Goal: Task Accomplishment & Management: Contribute content

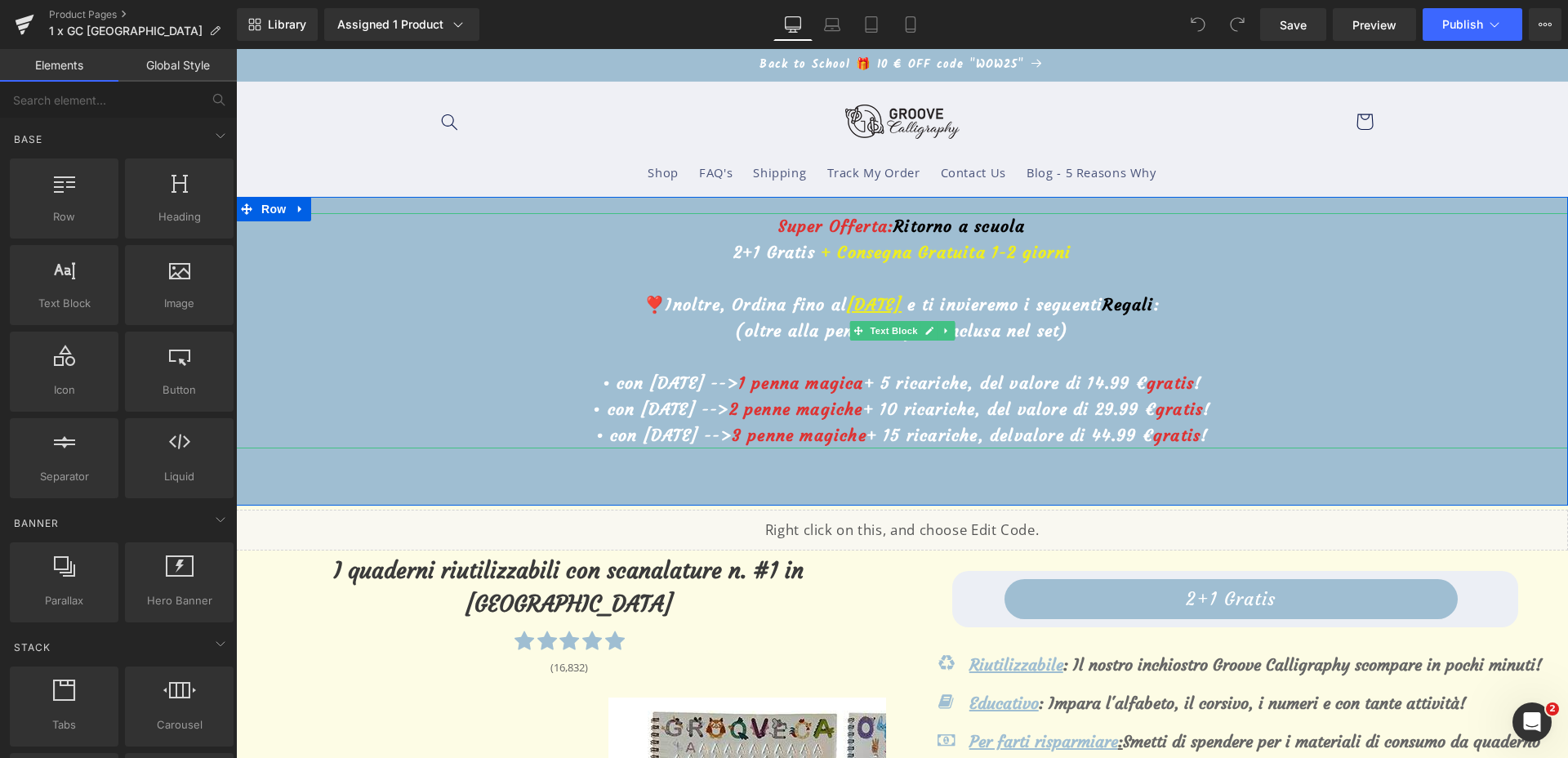
click at [847, 298] on u "29 settembre" at bounding box center [874, 304] width 55 height 21
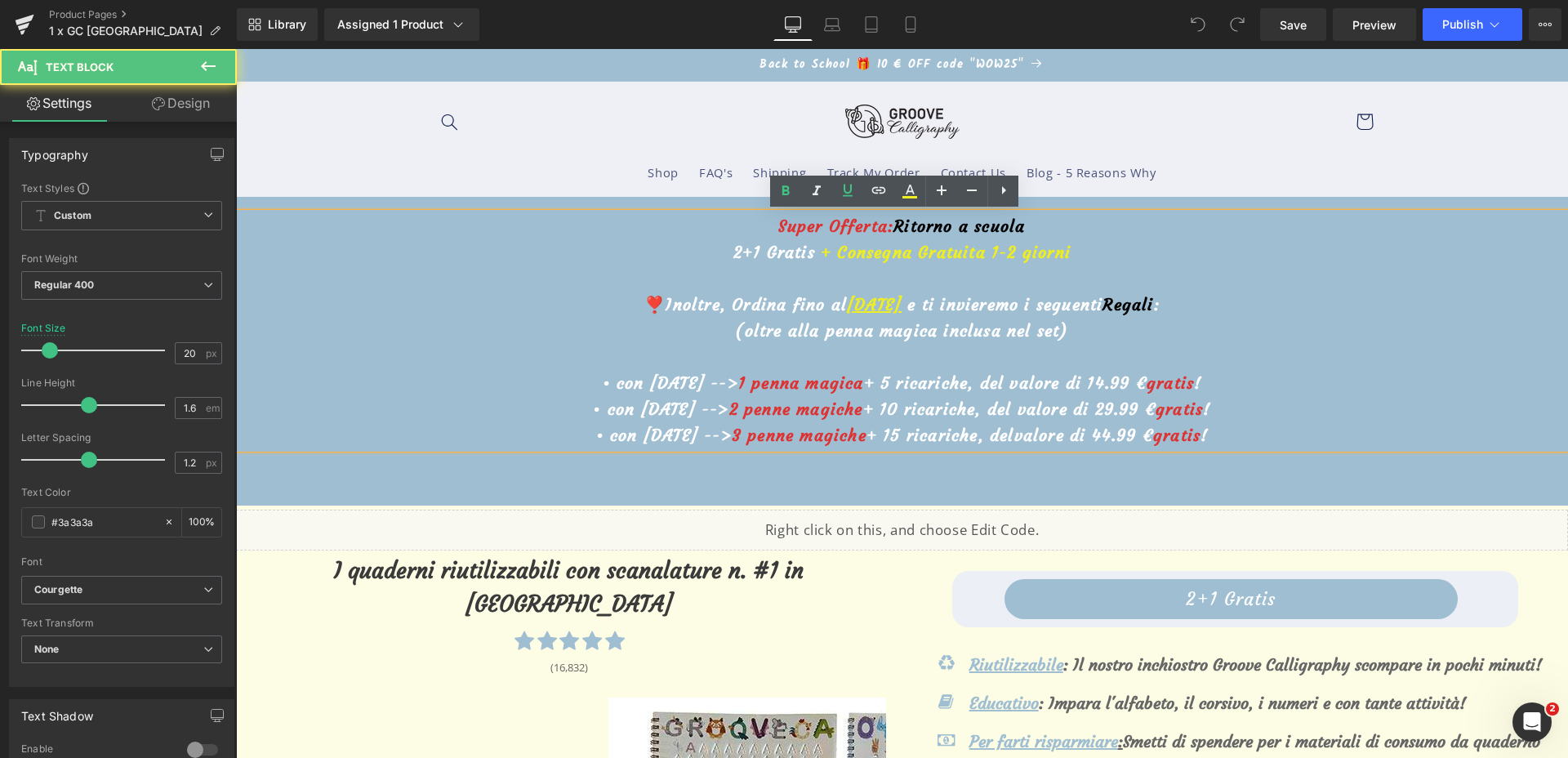
click at [847, 299] on u "29 settembre" at bounding box center [874, 304] width 55 height 21
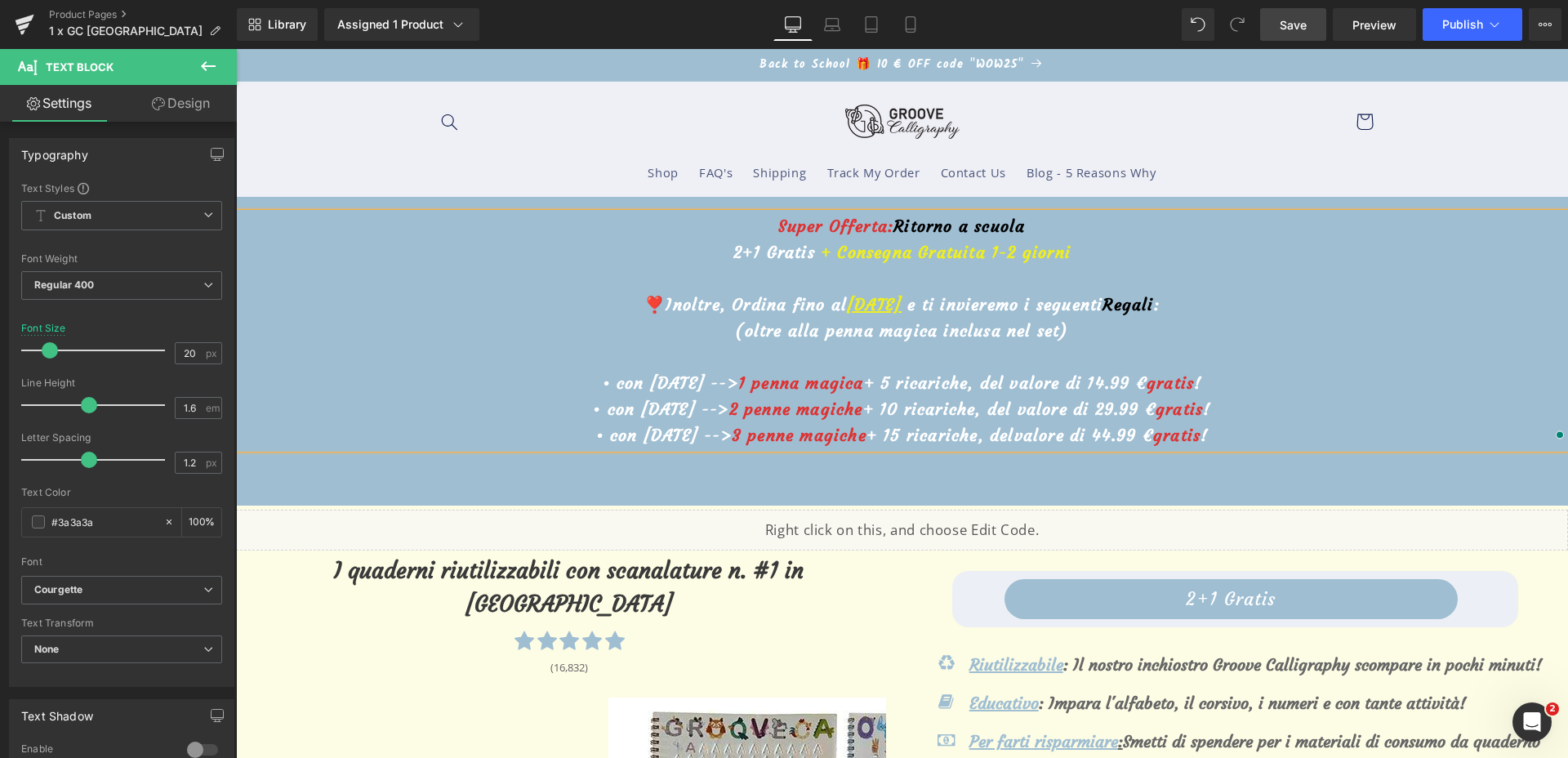
click at [1324, 23] on link "Save" at bounding box center [1293, 24] width 66 height 33
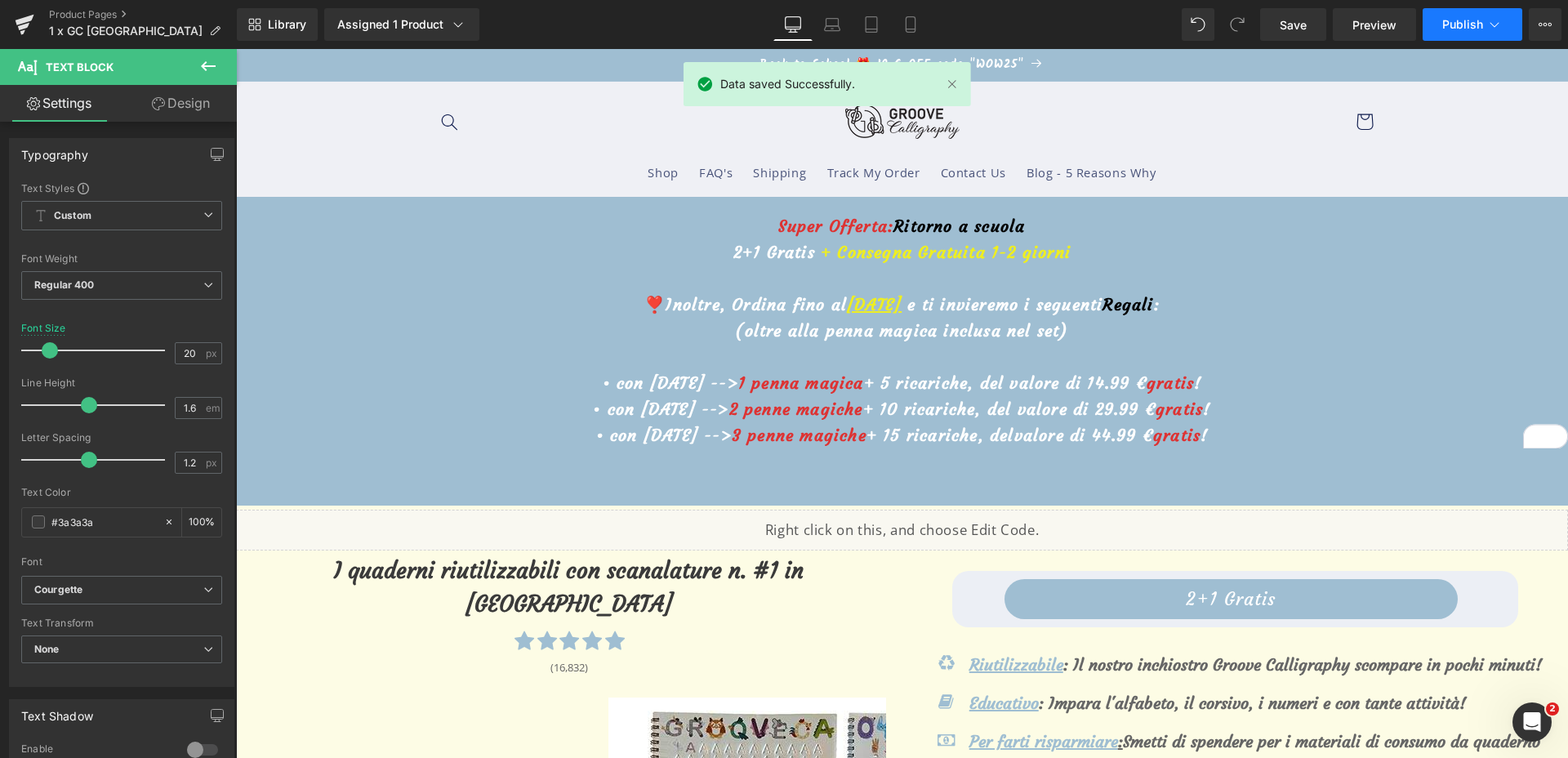
click at [1438, 25] on button "Publish" at bounding box center [1472, 24] width 99 height 33
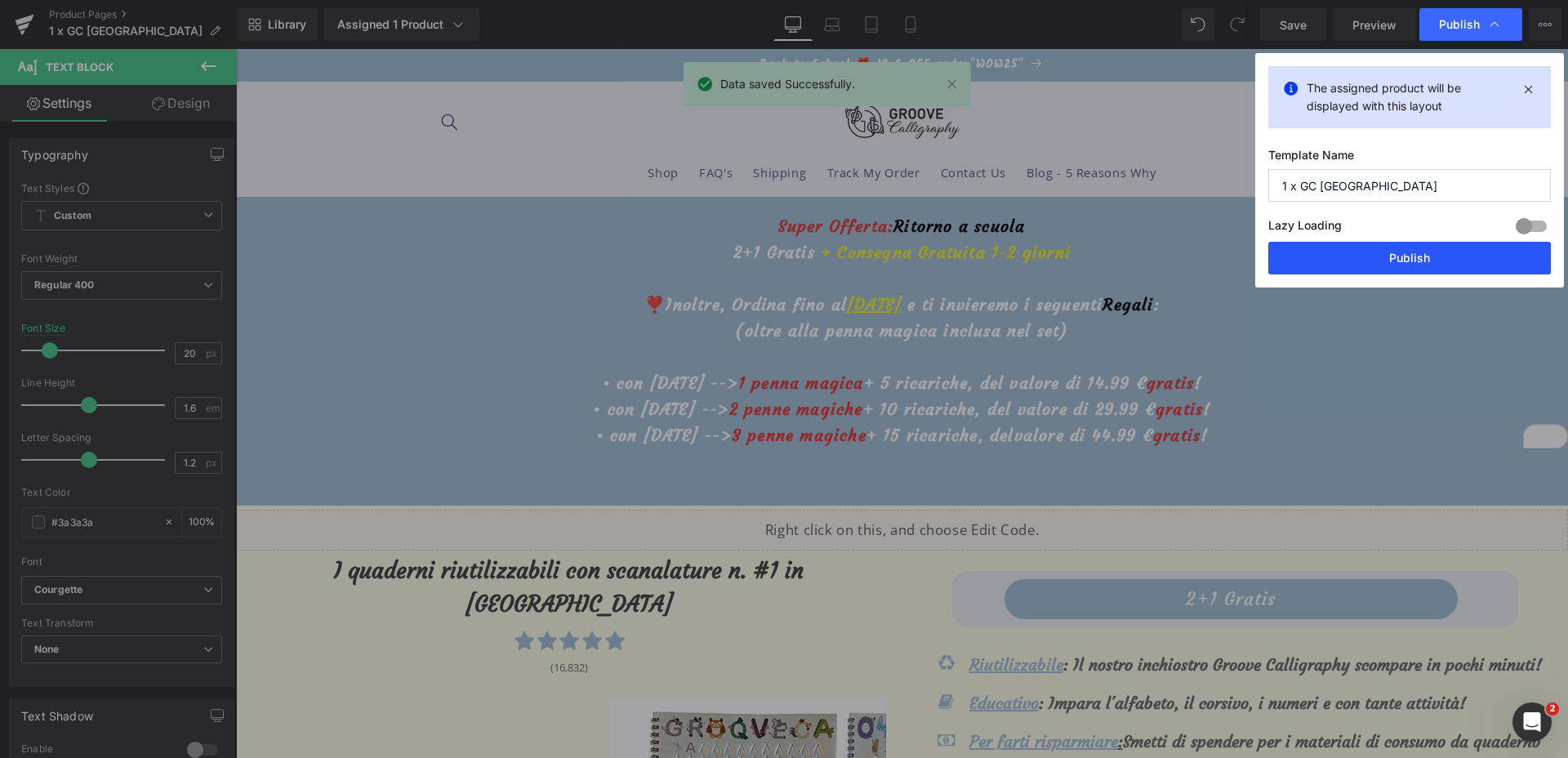
click at [1374, 255] on button "Publish" at bounding box center [1410, 258] width 283 height 33
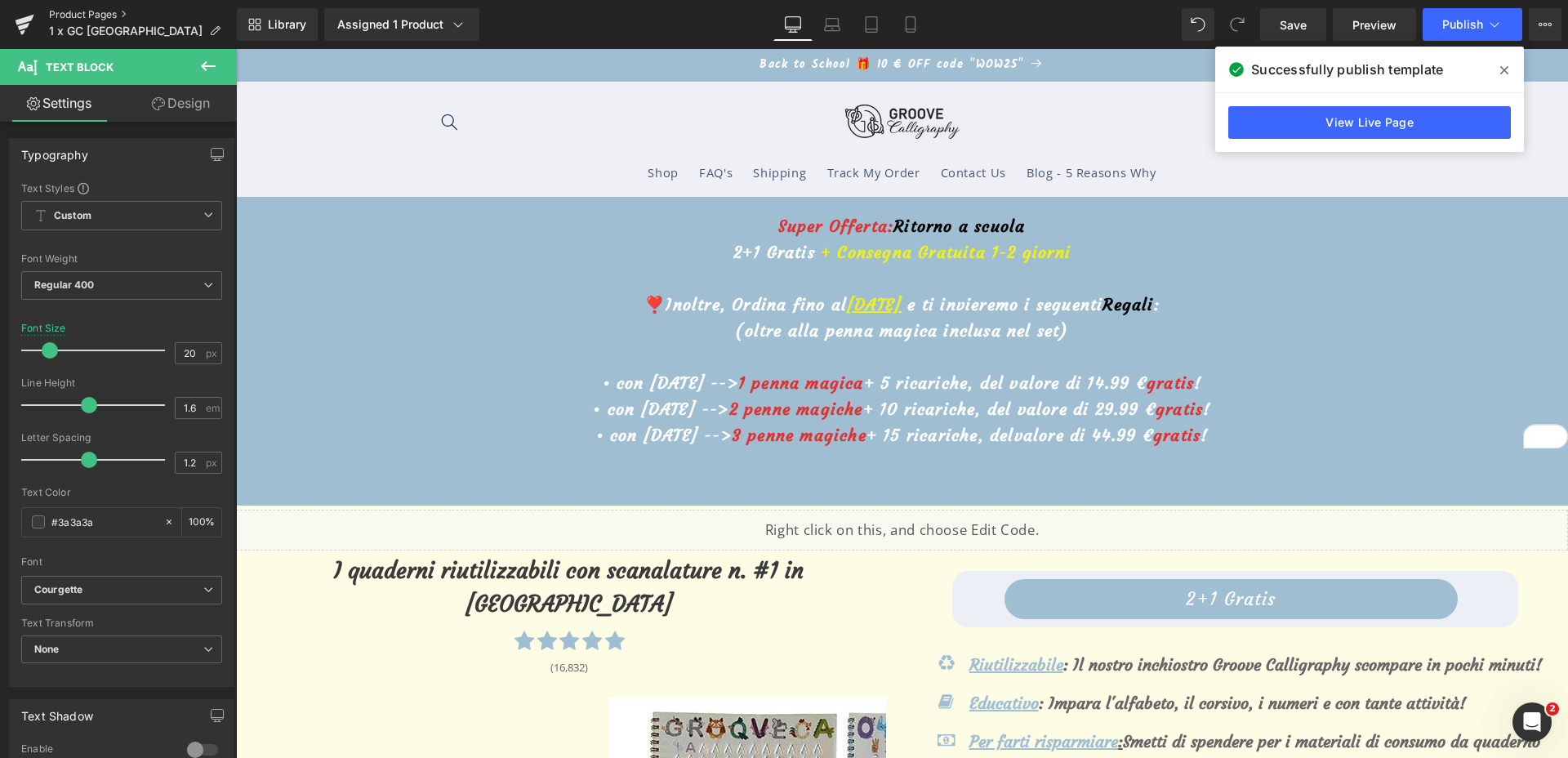
click at [57, 18] on link "Product Pages" at bounding box center [142, 14] width 188 height 13
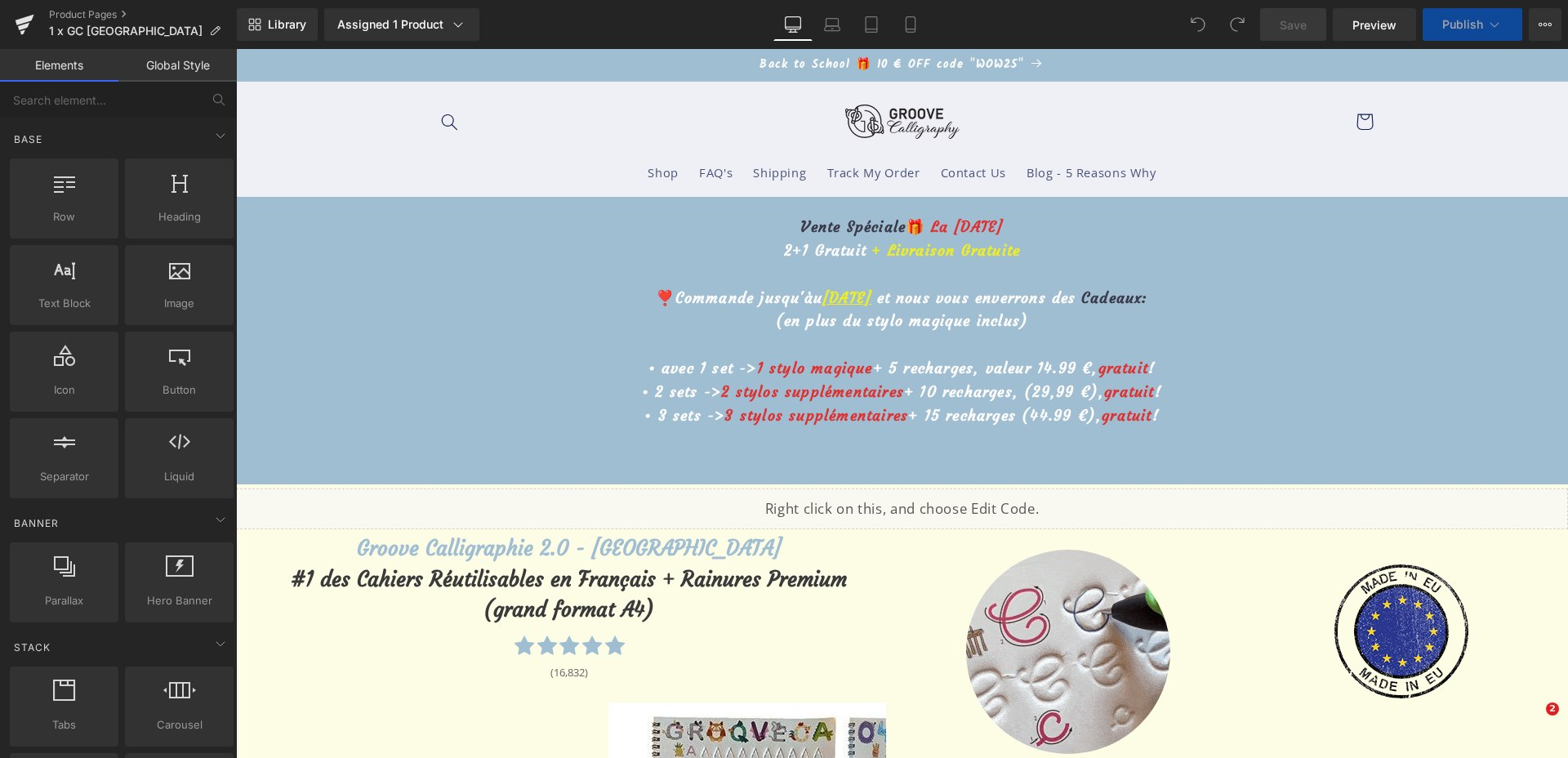
click at [823, 302] on u "[DATE]" at bounding box center [847, 297] width 49 height 19
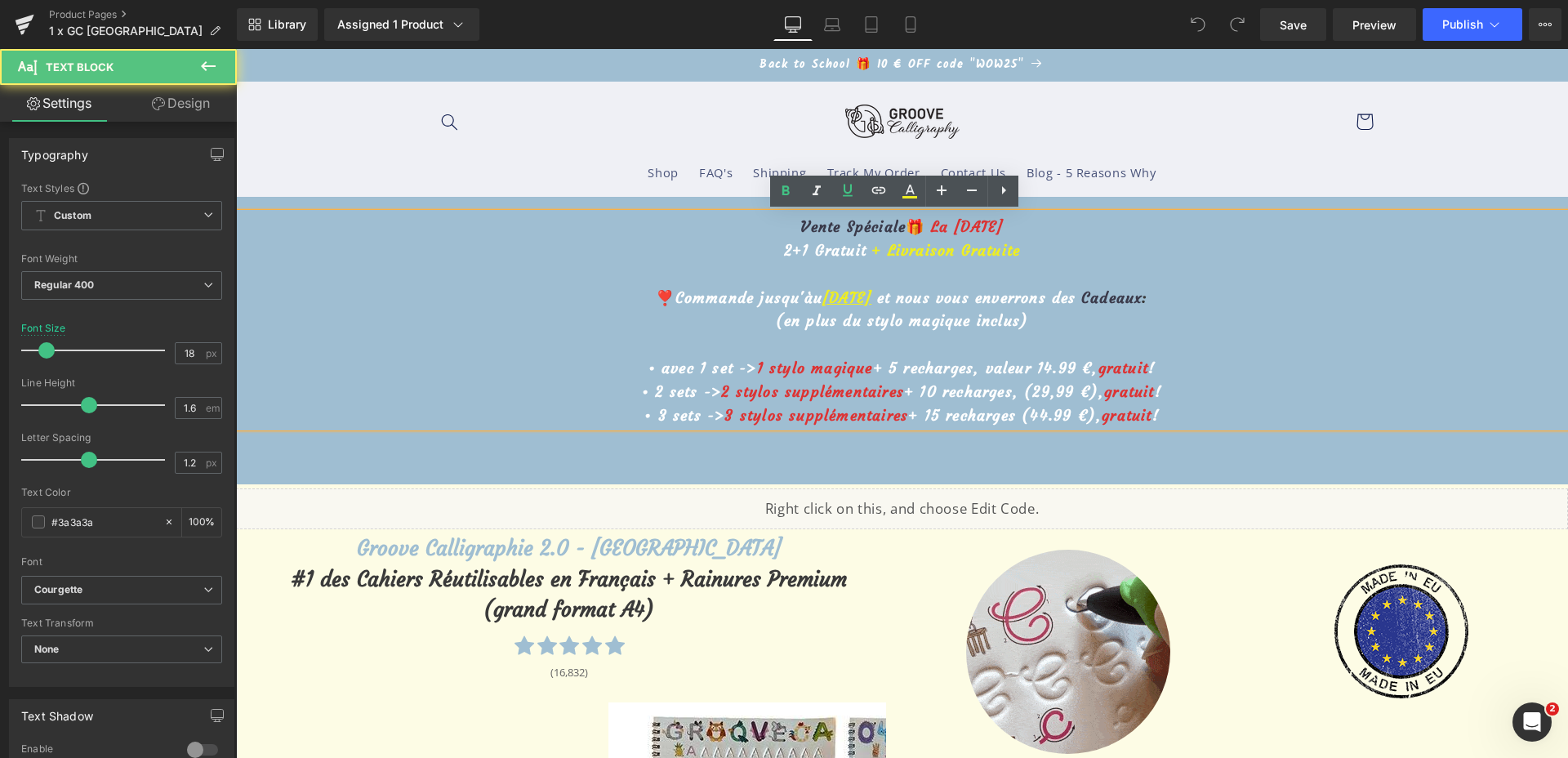
click at [823, 293] on u "[DATE]" at bounding box center [847, 297] width 49 height 19
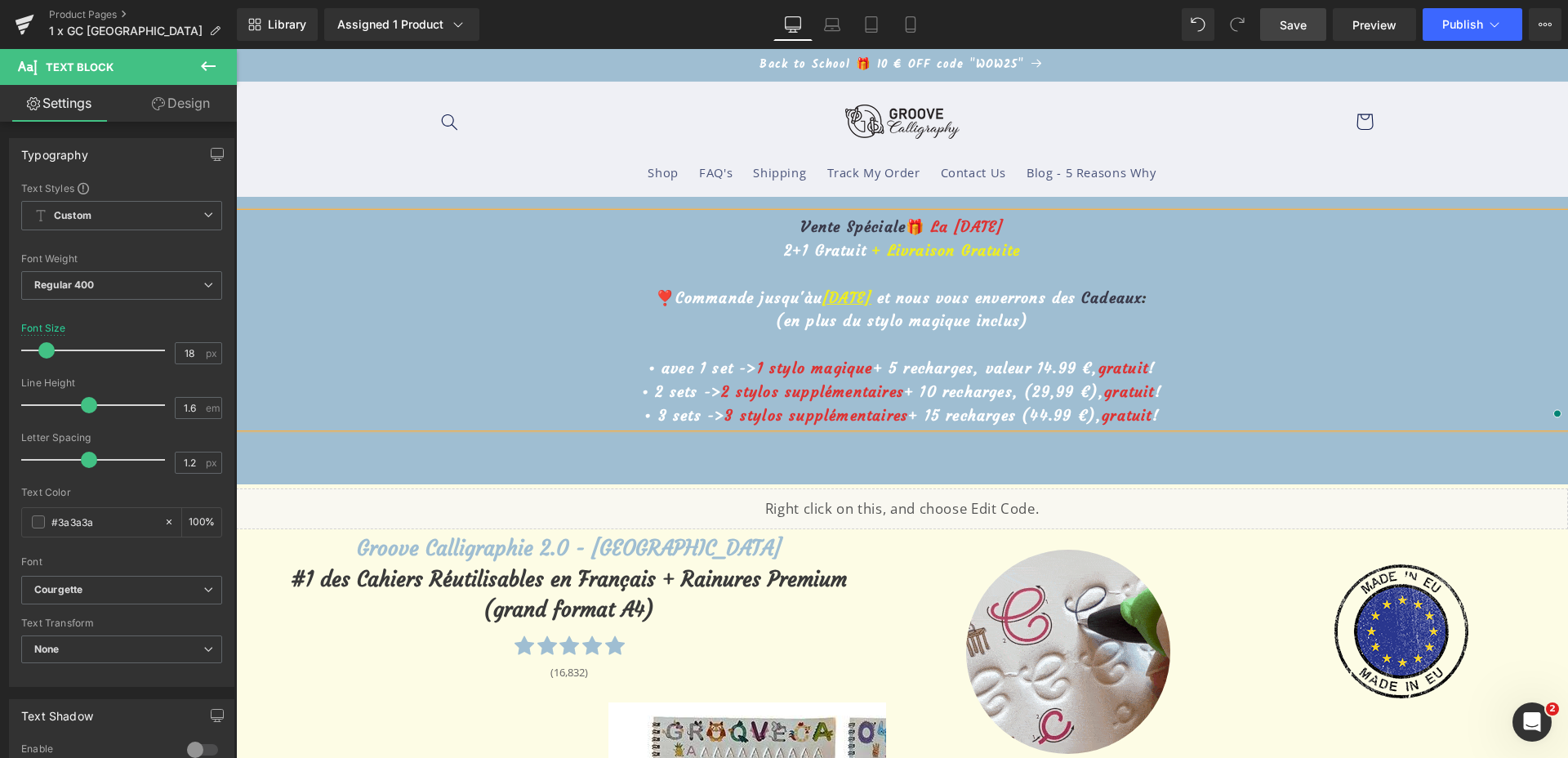
click at [1306, 38] on link "Save" at bounding box center [1293, 24] width 66 height 33
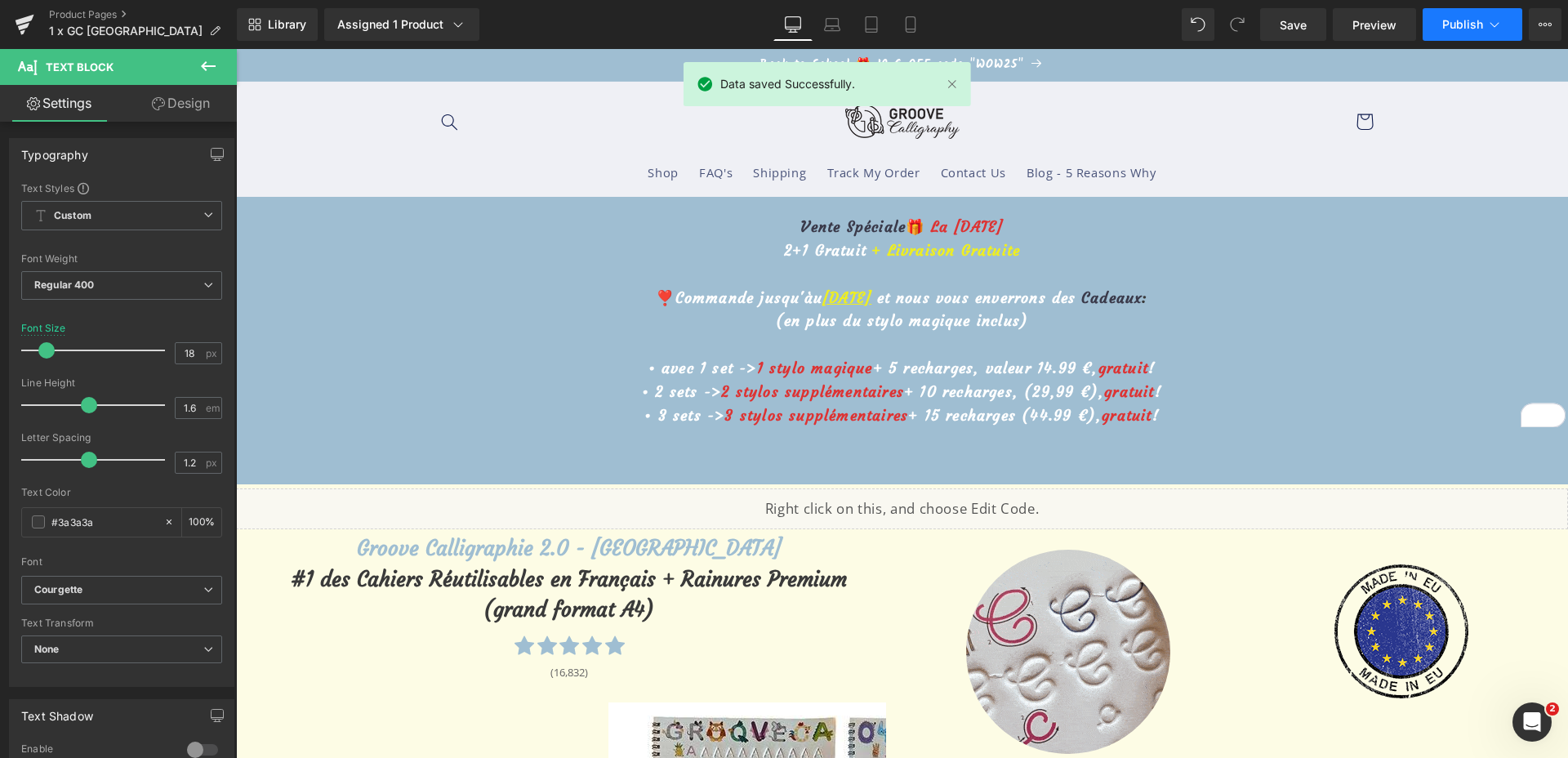
click at [1474, 29] on span "Publish" at bounding box center [1463, 24] width 41 height 13
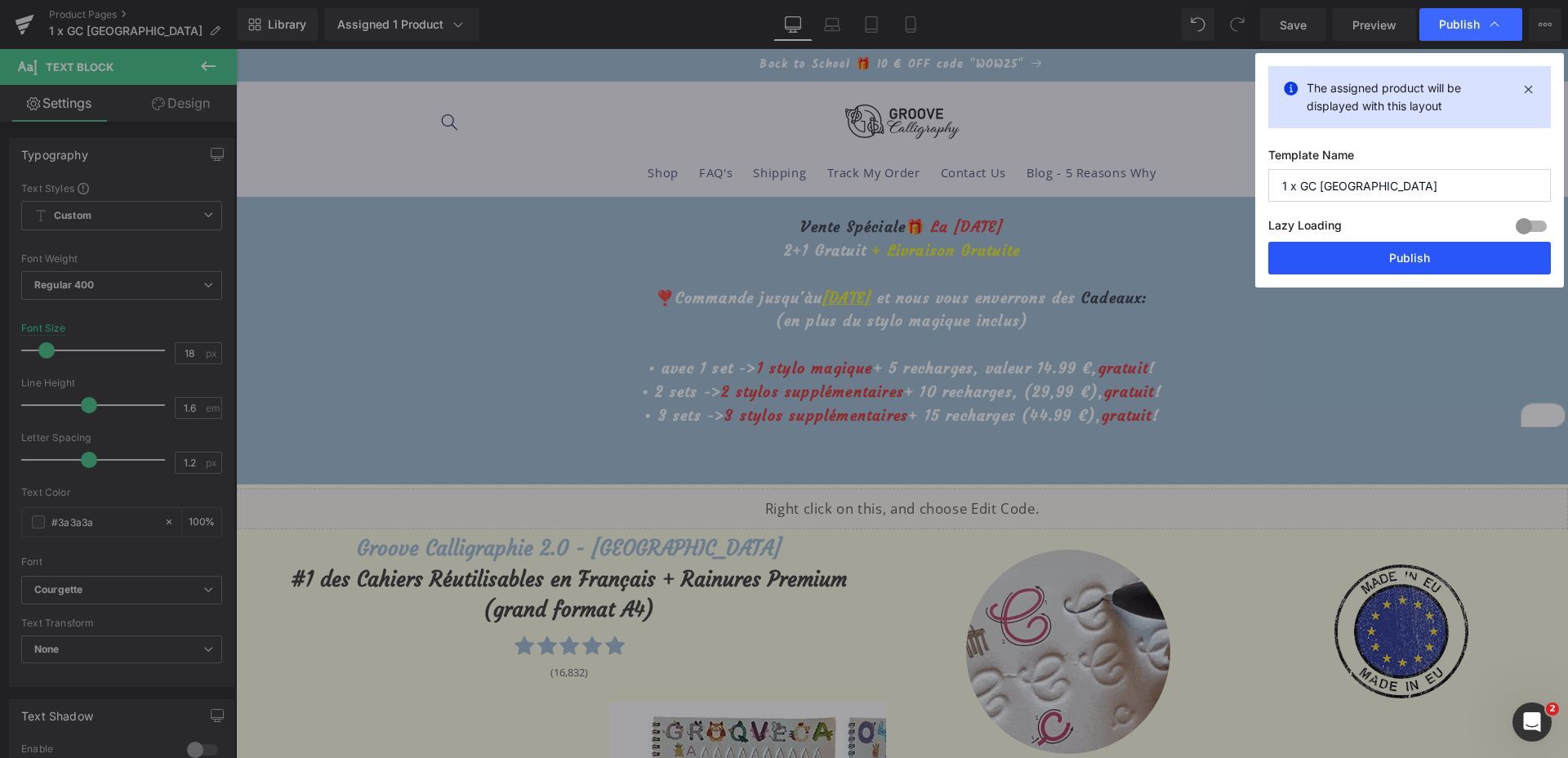
drag, startPoint x: 1411, startPoint y: 270, endPoint x: 1188, endPoint y: 212, distance: 230.4
click at [1411, 270] on button "Publish" at bounding box center [1410, 258] width 283 height 33
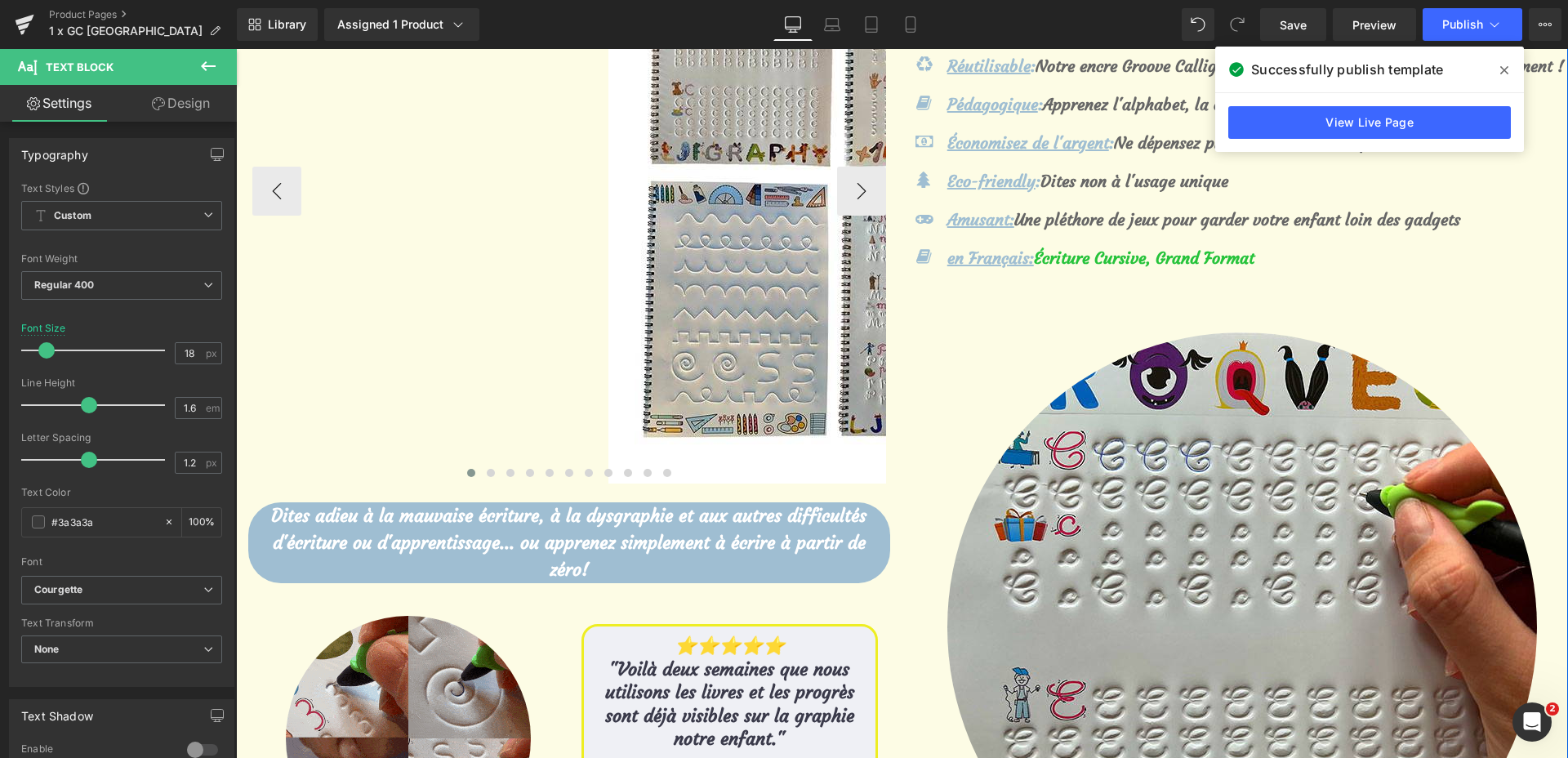
scroll to position [613, 0]
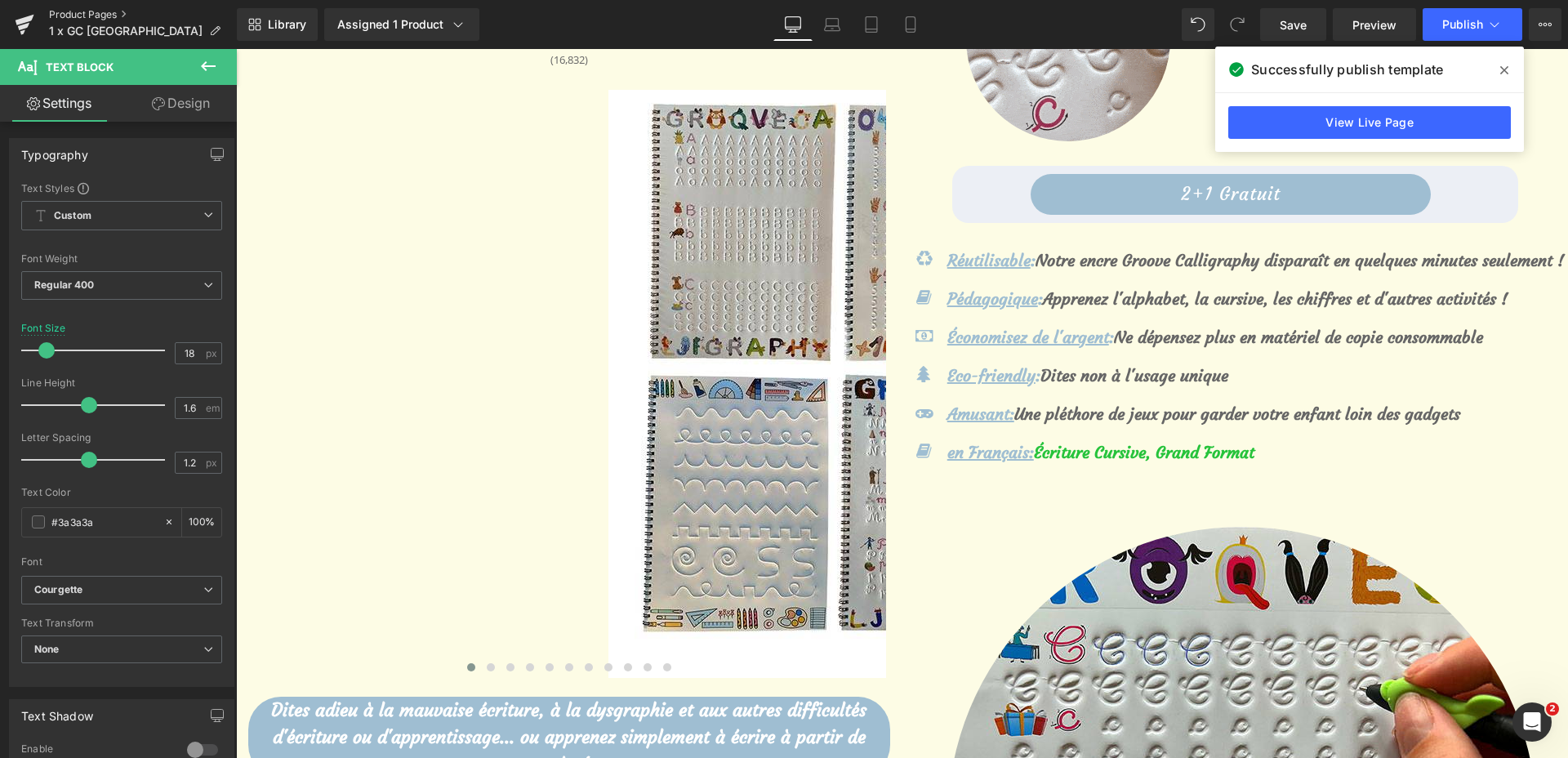
click at [67, 8] on link "Product Pages" at bounding box center [142, 14] width 188 height 13
